Goal: Navigation & Orientation: Find specific page/section

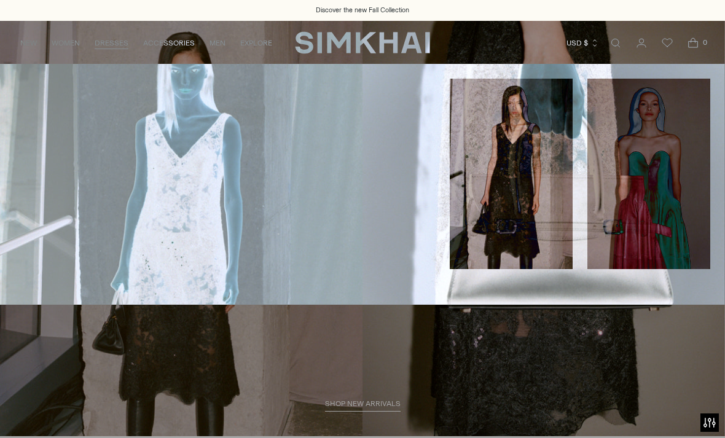
click at [68, 171] on link "White Occasion Dresses" at bounding box center [65, 172] width 100 height 9
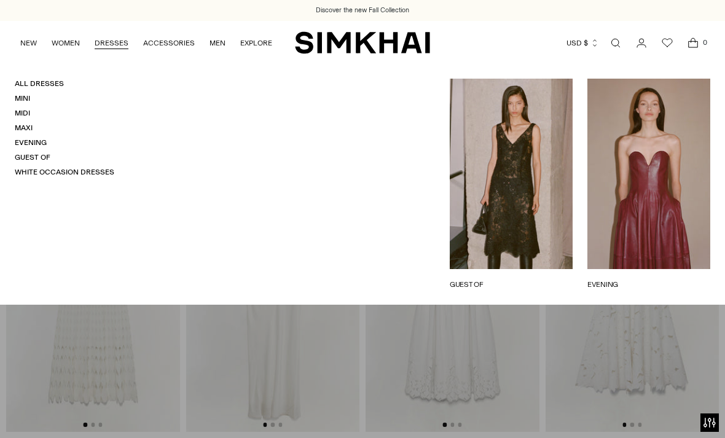
click at [30, 153] on link "Guest Of" at bounding box center [33, 157] width 36 height 9
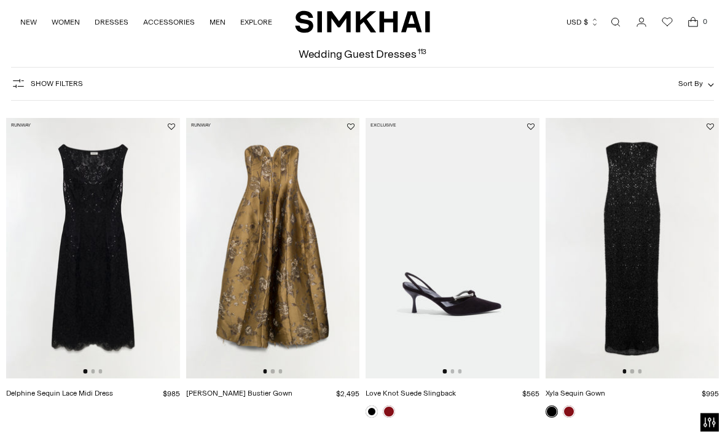
scroll to position [55, 0]
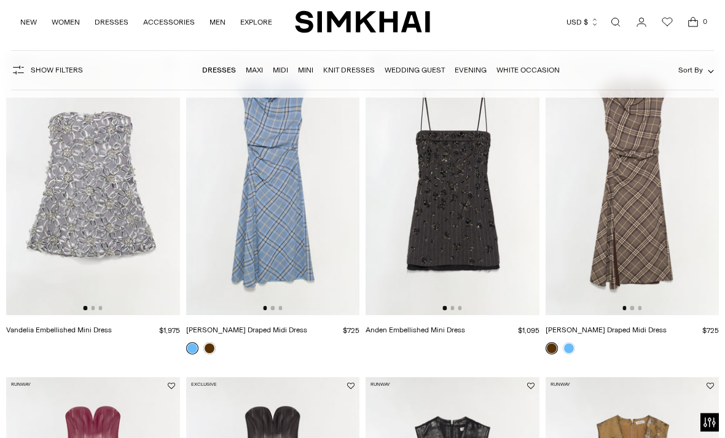
scroll to position [350, 0]
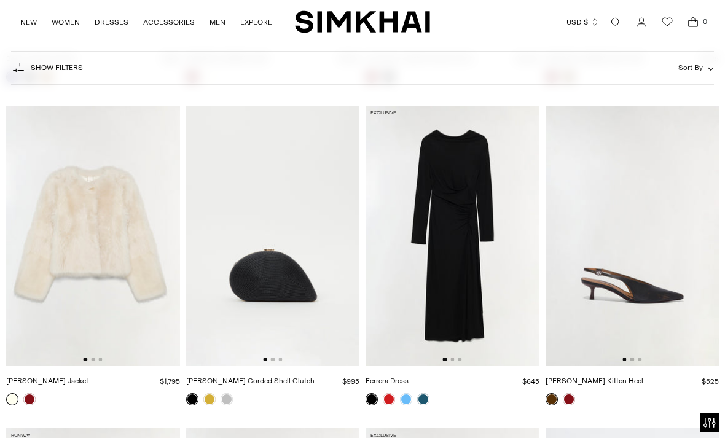
scroll to position [2223, 0]
